Goal: Information Seeking & Learning: Learn about a topic

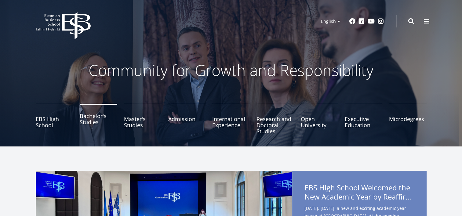
click at [85, 124] on link "Bachelor's Studies" at bounding box center [99, 119] width 38 height 31
click at [90, 120] on link "Bachelor's Studies" at bounding box center [99, 119] width 38 height 31
click at [174, 116] on link "Admission" at bounding box center [187, 119] width 38 height 31
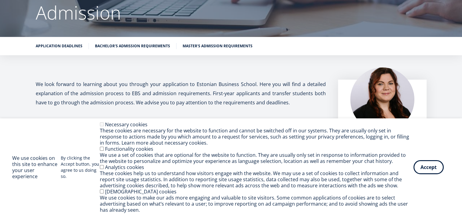
scroll to position [61, 0]
drag, startPoint x: 433, startPoint y: 167, endPoint x: 430, endPoint y: 167, distance: 3.1
click at [433, 167] on button "Accept" at bounding box center [429, 166] width 30 height 14
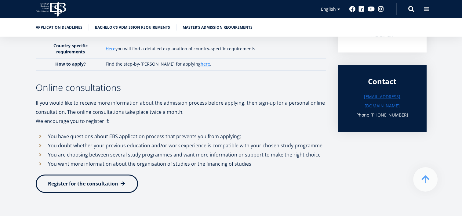
scroll to position [214, 0]
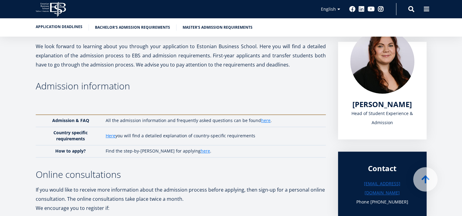
click at [75, 26] on link "Application deadlines" at bounding box center [59, 27] width 47 height 6
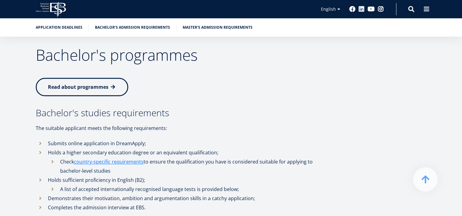
scroll to position [737, 0]
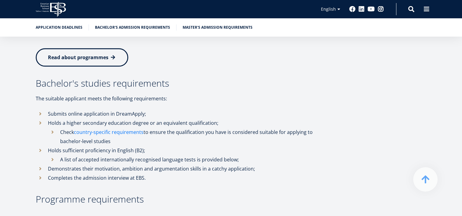
click at [138, 128] on link "country-specific requirements" at bounding box center [109, 132] width 70 height 9
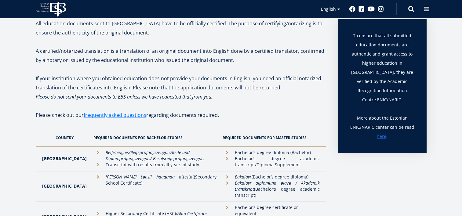
scroll to position [99, 0]
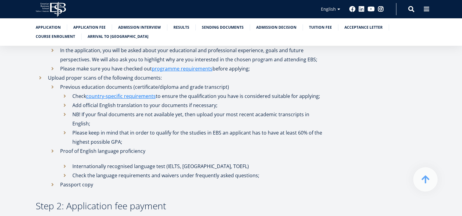
scroll to position [336, 0]
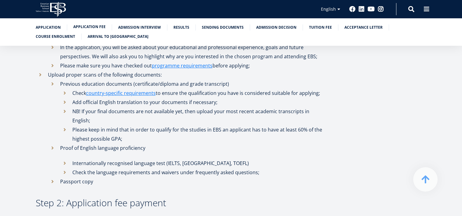
click at [89, 26] on link "Application fee" at bounding box center [89, 27] width 32 height 6
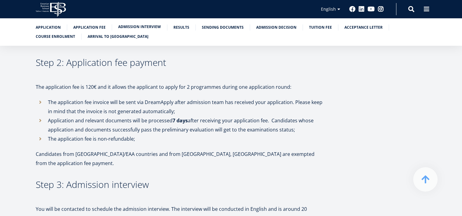
click at [138, 27] on link "Admission interview" at bounding box center [139, 27] width 43 height 6
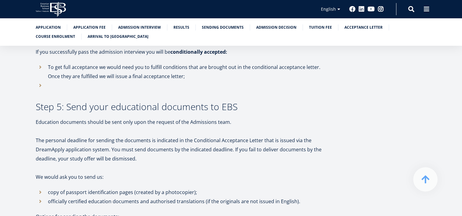
scroll to position [813, 0]
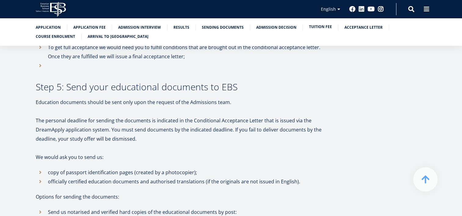
click at [318, 28] on link "Tuition fee" at bounding box center [320, 27] width 23 height 6
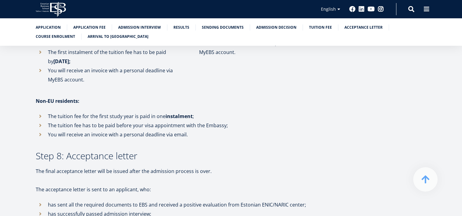
scroll to position [1389, 0]
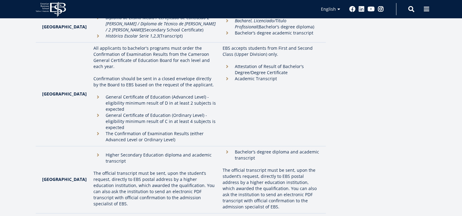
scroll to position [411, 0]
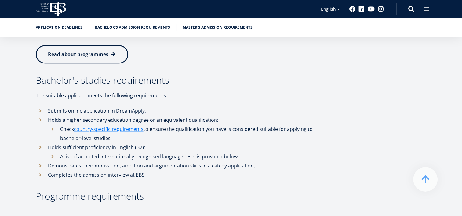
click at [60, 6] on icon "EBS Logo Created with Sketch." at bounding box center [51, 9] width 30 height 15
